Goal: Information Seeking & Learning: Learn about a topic

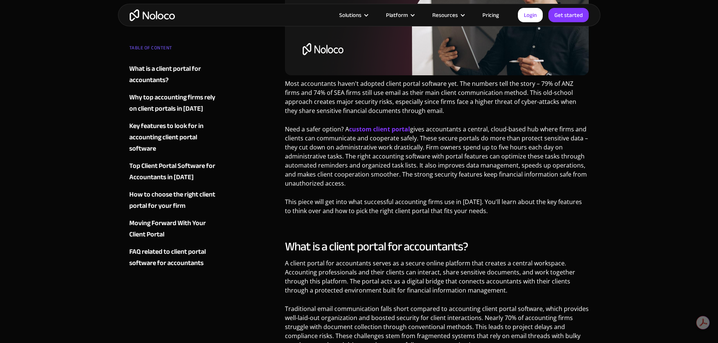
scroll to position [264, 0]
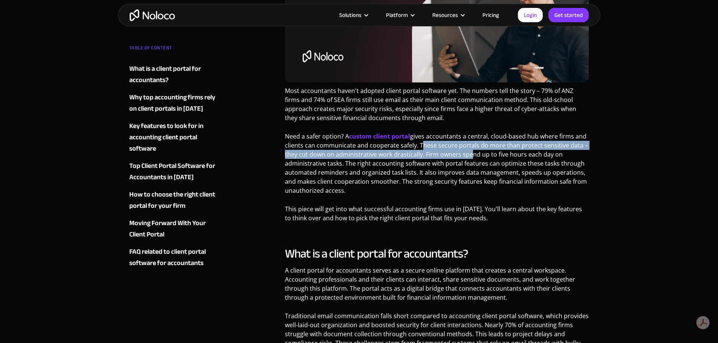
drag, startPoint x: 418, startPoint y: 146, endPoint x: 466, endPoint y: 150, distance: 48.0
click at [466, 150] on p "Need a safer option? A custom client portal gives accountants a central, cloud-…" at bounding box center [437, 166] width 304 height 69
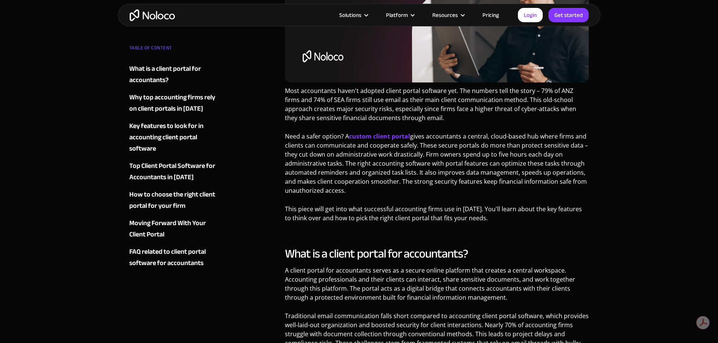
click at [401, 176] on p "Need a safer option? A custom client portal gives accountants a central, cloud-…" at bounding box center [437, 166] width 304 height 69
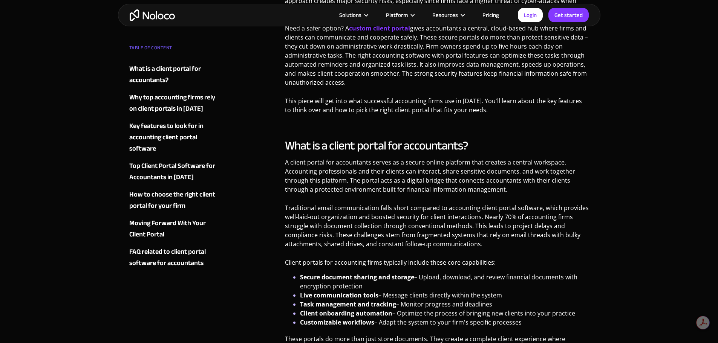
scroll to position [415, 0]
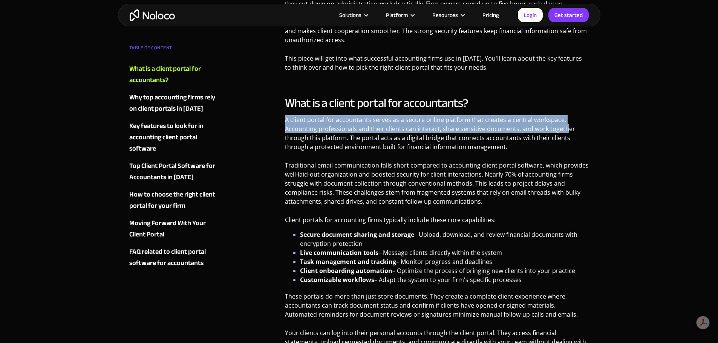
drag, startPoint x: 286, startPoint y: 119, endPoint x: 562, endPoint y: 132, distance: 276.2
click at [562, 132] on p "A client portal for accountants serves as a secure online platform that creates…" at bounding box center [437, 136] width 304 height 42
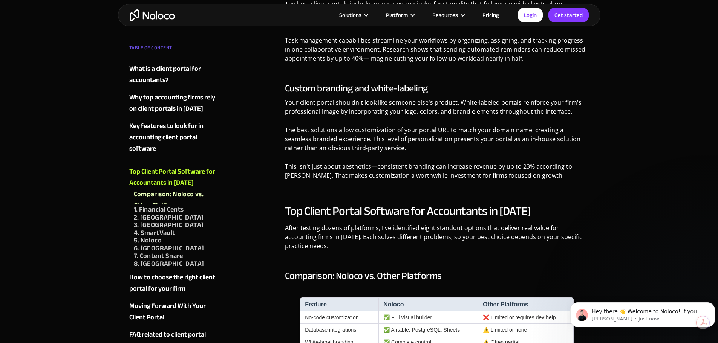
scroll to position [2073, 0]
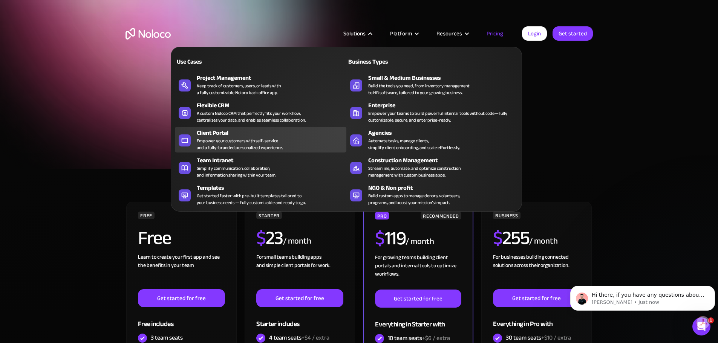
click at [263, 143] on div "Empower your customers with self-service and a fully-branded personalized exper…" at bounding box center [240, 145] width 86 height 14
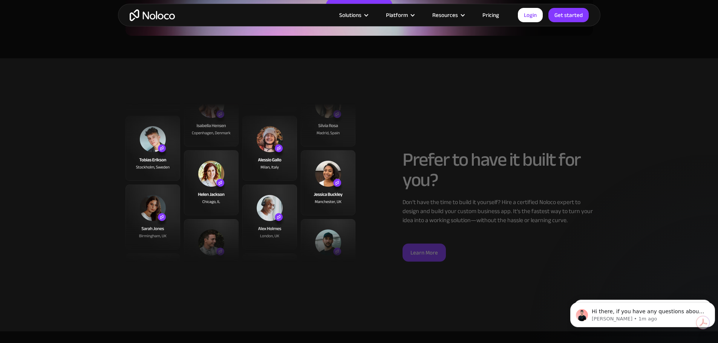
scroll to position [1884, 0]
